Goal: Subscribe to service/newsletter

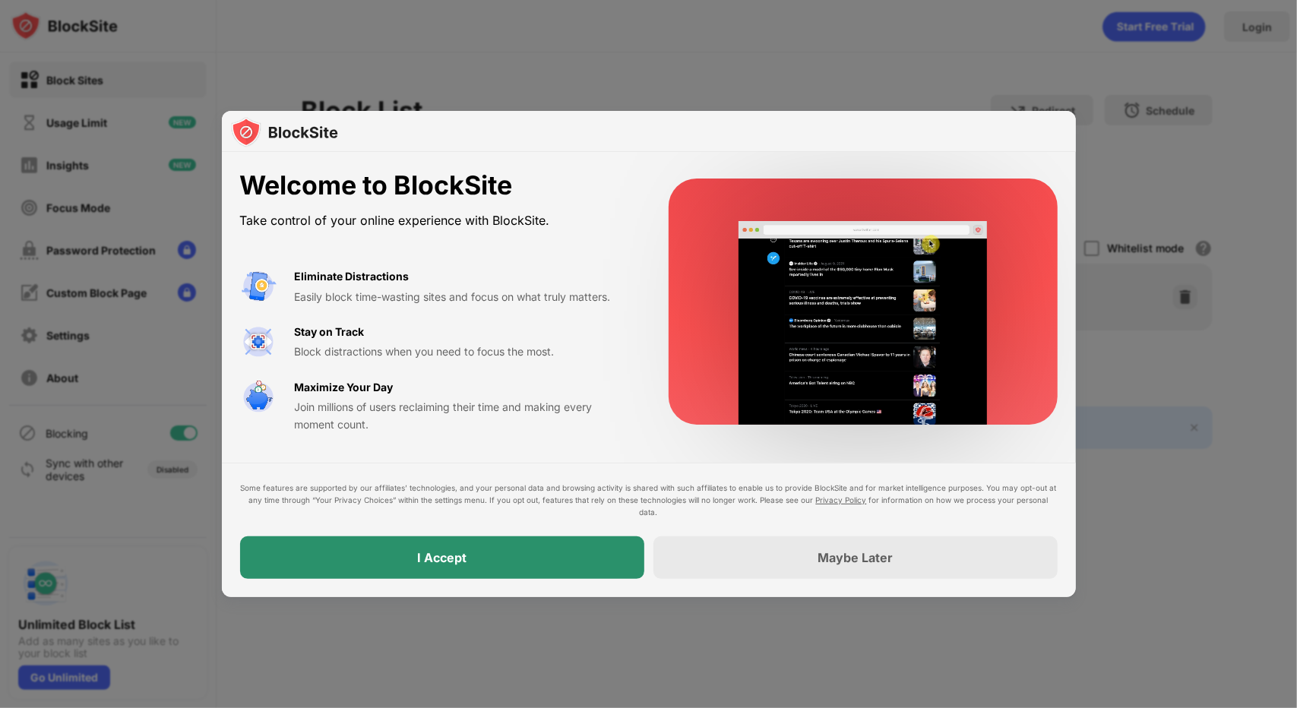
click at [479, 556] on div "I Accept" at bounding box center [442, 558] width 404 height 43
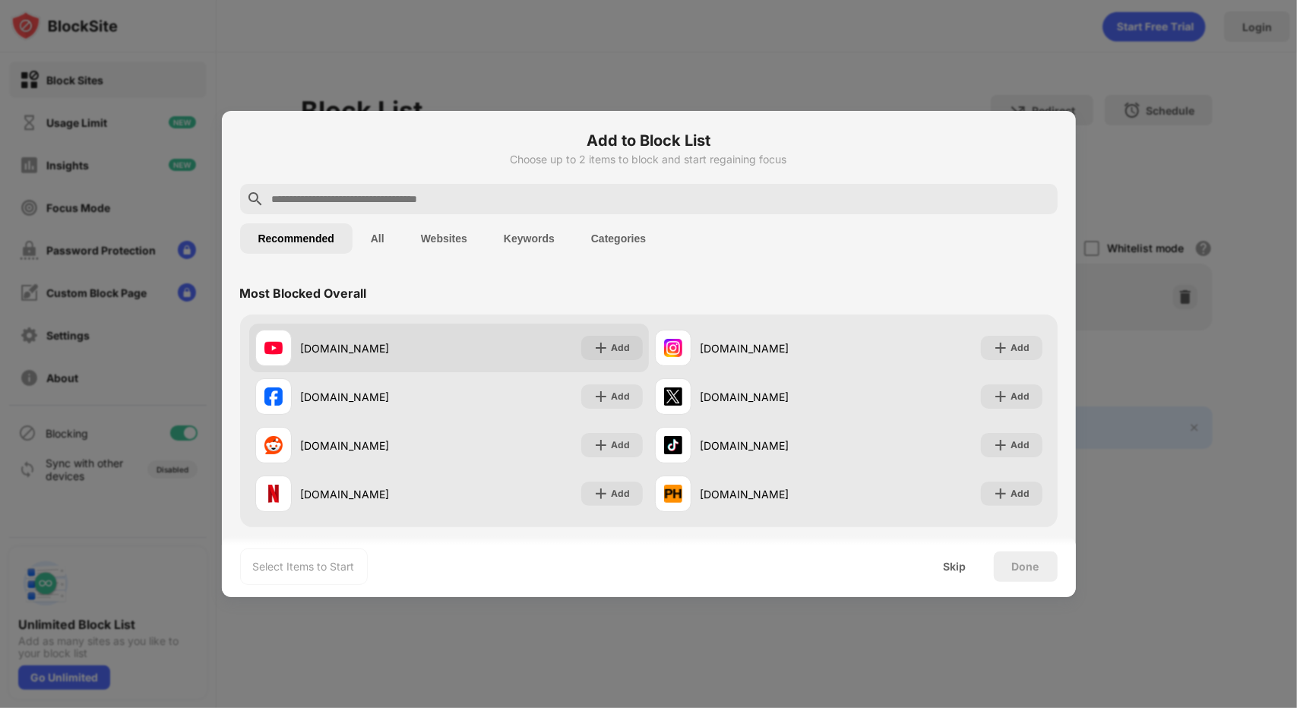
click at [410, 340] on div "[DOMAIN_NAME]" at bounding box center [375, 348] width 148 height 16
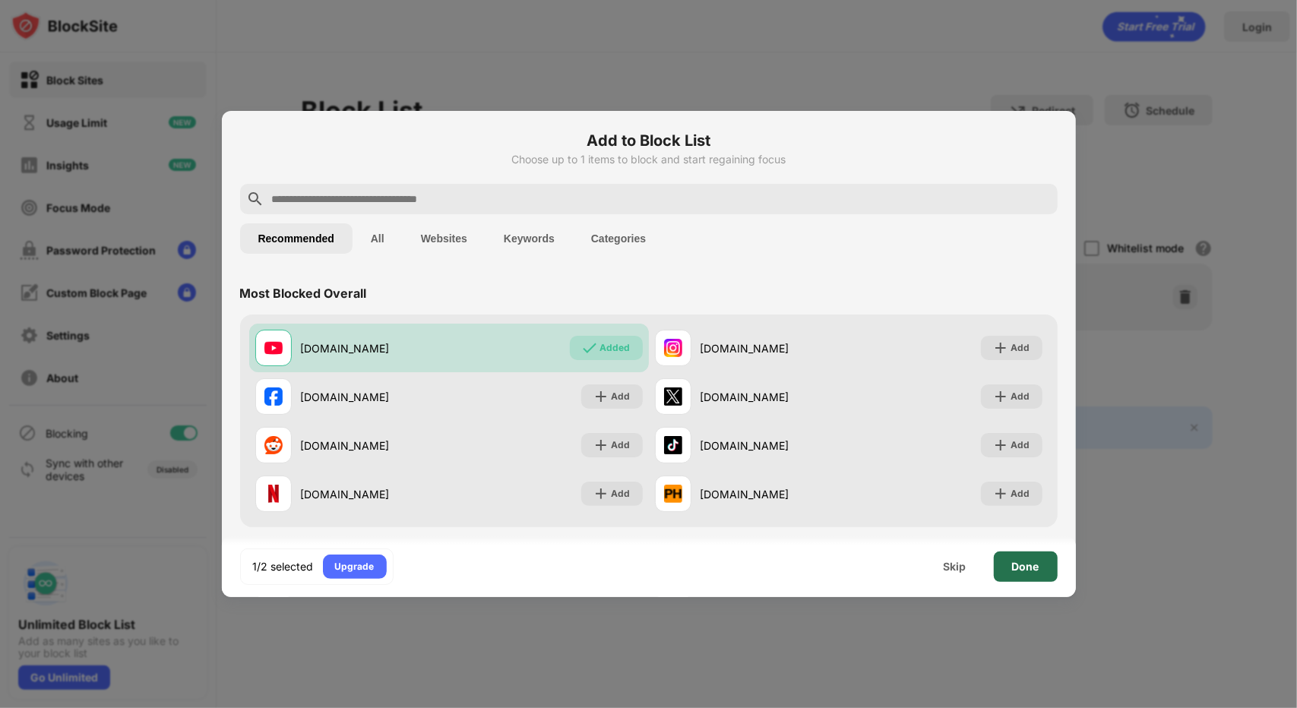
click at [1026, 563] on div "Done" at bounding box center [1025, 567] width 27 height 12
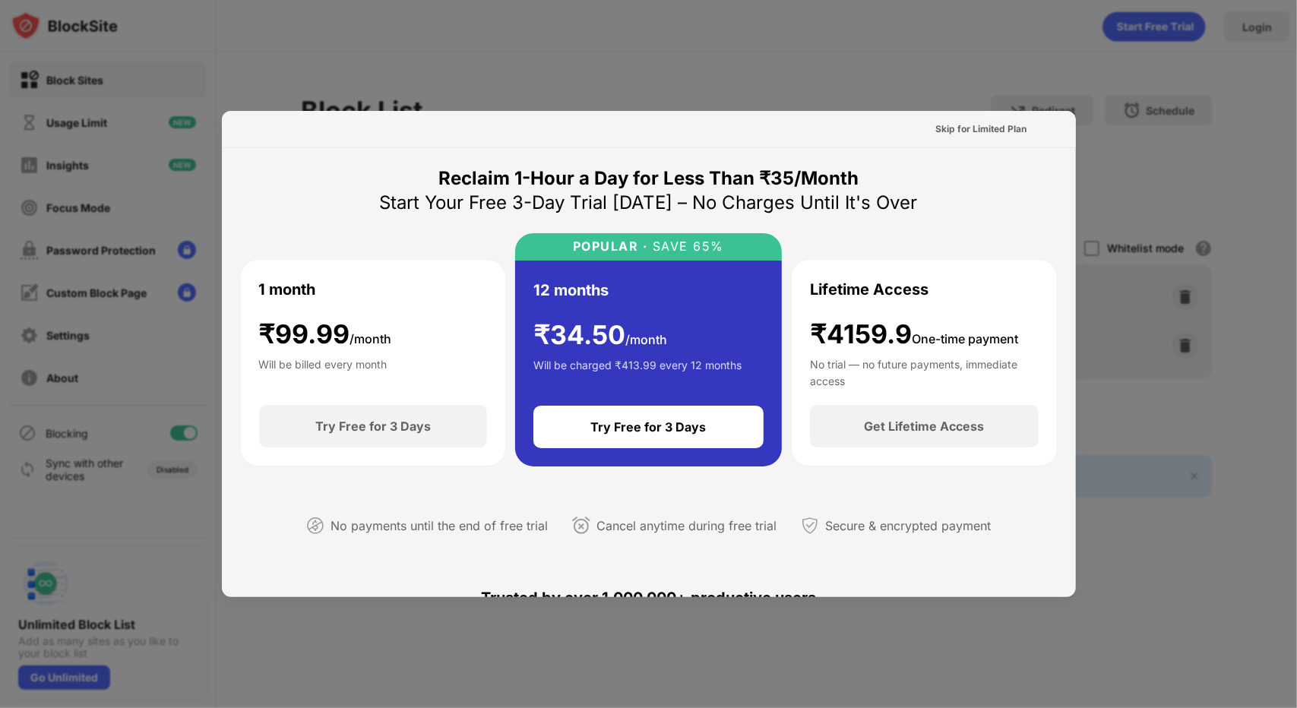
click at [432, 350] on div "1 month ₹ 99.99 /month Will be billed every month" at bounding box center [373, 332] width 229 height 109
click at [420, 413] on div "Try Free for 3 Days" at bounding box center [373, 426] width 229 height 43
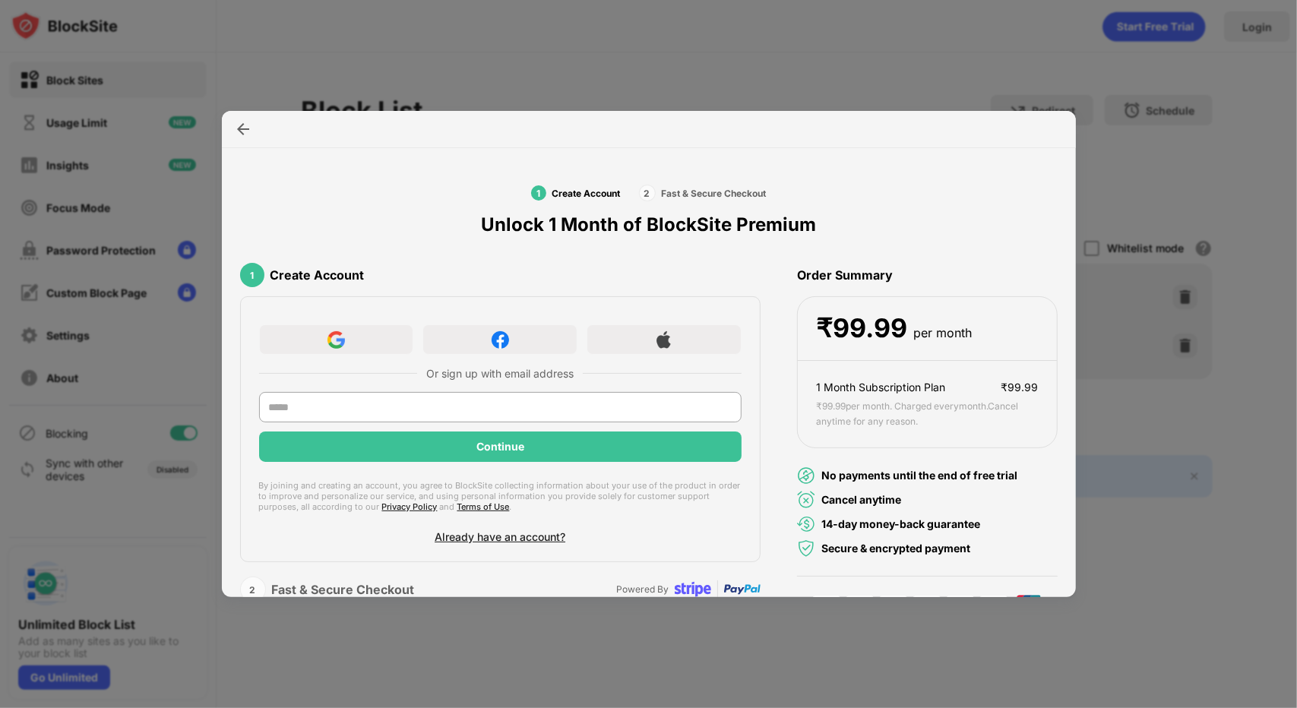
click at [953, 46] on div at bounding box center [648, 354] width 1297 height 708
click at [1256, 153] on div at bounding box center [648, 354] width 1297 height 708
